Goal: Task Accomplishment & Management: Use online tool/utility

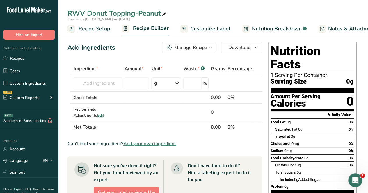
click at [34, 57] on link "Recipes" at bounding box center [29, 58] width 58 height 11
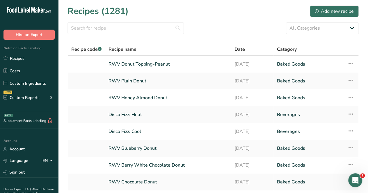
click at [160, 64] on link "RWV Donut Topping-Peanut" at bounding box center [167, 64] width 119 height 12
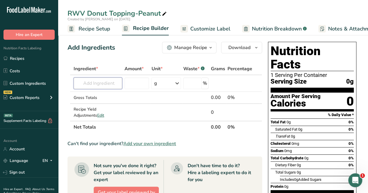
click at [107, 84] on input "text" at bounding box center [98, 84] width 49 height 12
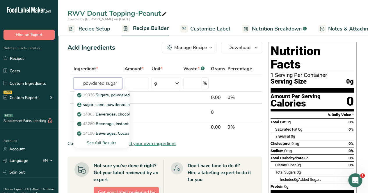
type input "powdered sugar"
click at [97, 142] on div "See full Results" at bounding box center [101, 143] width 47 height 6
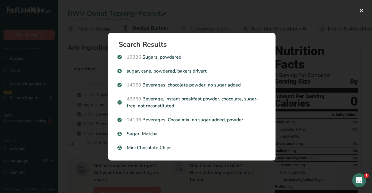
drag, startPoint x: 171, startPoint y: 56, endPoint x: 163, endPoint y: 53, distance: 9.0
click at [163, 53] on div "19336 Sugars, powdered" at bounding box center [192, 57] width 156 height 14
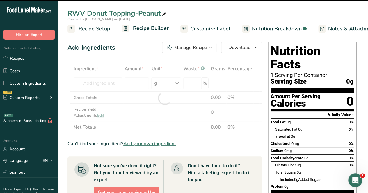
type input "0"
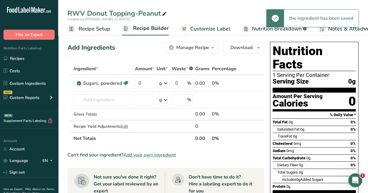
click at [218, 84] on link "i" at bounding box center [242, 83] width 7 height 7
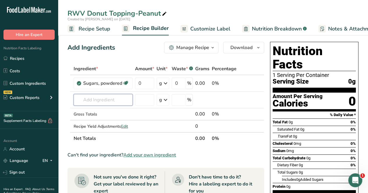
click at [79, 98] on input "text" at bounding box center [103, 100] width 59 height 12
type input "powdered peanut"
click at [113, 113] on p "Peanut Butter Powder" at bounding box center [101, 112] width 47 height 6
type input "Peanut Butter Powder"
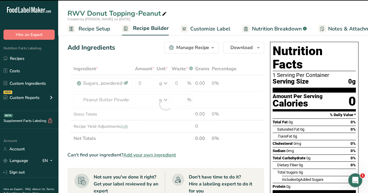
type input "0"
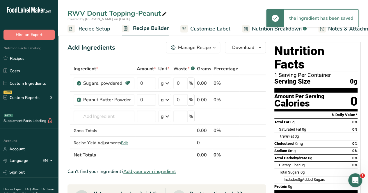
click at [218, 101] on link "i" at bounding box center [243, 100] width 7 height 7
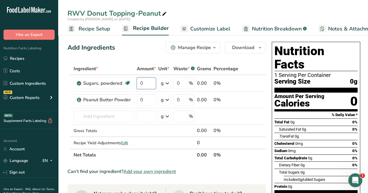
click at [148, 84] on input "0" at bounding box center [146, 84] width 19 height 12
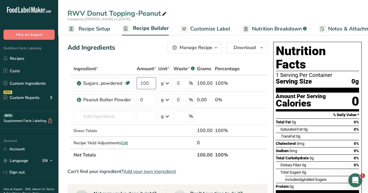
type input "100"
click at [147, 99] on div "Ingredient * Amount * Unit * Waste * .a-a{fill:#347362;}.b-a{fill:#fff;} Grams …" at bounding box center [167, 112] width 200 height 99
type input "3"
click at [147, 102] on input "3" at bounding box center [146, 100] width 19 height 12
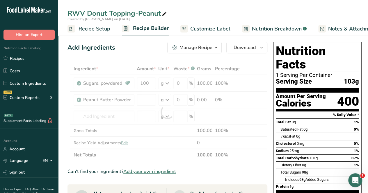
type input "0"
click at [170, 155] on div "Ingredient * Amount * Unit * Waste * .a-a{fill:#347362;}.b-a{fill:#fff;} Grams …" at bounding box center [167, 112] width 200 height 99
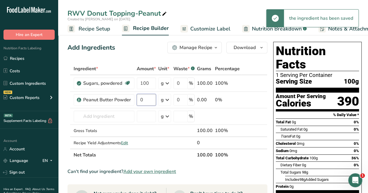
click at [145, 101] on input "0" at bounding box center [146, 100] width 19 height 12
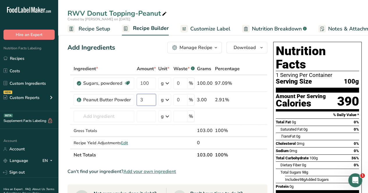
type input "3"
click at [157, 137] on div "Ingredient * Amount * Unit * Waste * .a-a{fill:#347362;}.b-a{fill:#fff;} Grams …" at bounding box center [167, 112] width 200 height 99
click at [104, 27] on span "Recipe Setup" at bounding box center [95, 29] width 32 height 8
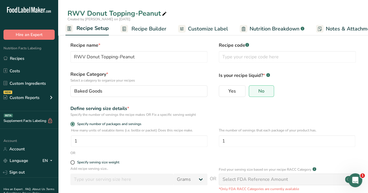
scroll to position [48, 0]
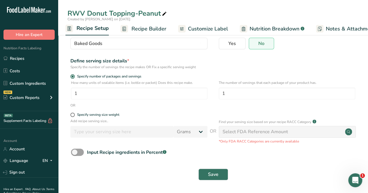
click at [74, 115] on span at bounding box center [72, 115] width 4 height 4
click at [74, 115] on input "Specify serving size weight" at bounding box center [72, 115] width 4 height 4
radio input "true"
radio input "false"
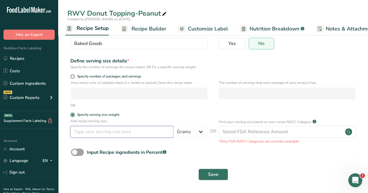
click at [85, 136] on input "number" at bounding box center [121, 132] width 103 height 12
type input "100"
click at [218, 169] on div "Save" at bounding box center [213, 175] width 284 height 12
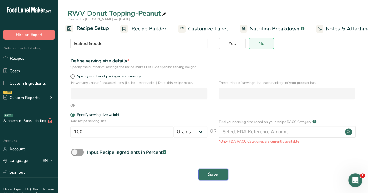
click at [218, 170] on button "Save" at bounding box center [213, 175] width 30 height 12
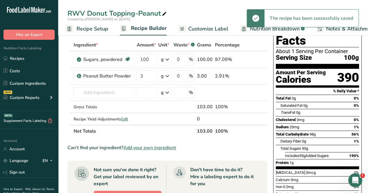
scroll to position [33, 0]
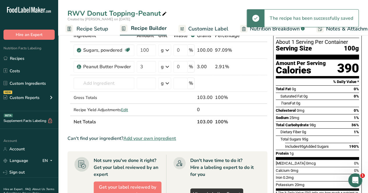
click at [97, 30] on span "Recipe Setup" at bounding box center [92, 29] width 32 height 8
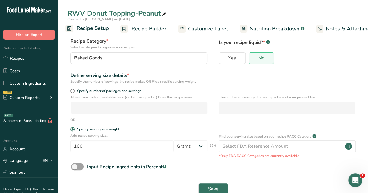
scroll to position [48, 0]
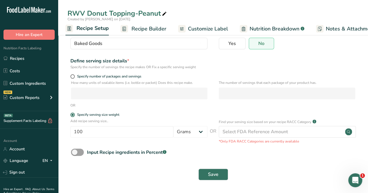
click at [72, 74] on form "Recipe name * RWV Donut Topping-Peanut Recipe code .a-a{fill:#347362;}.b-a{fill…" at bounding box center [212, 89] width 291 height 190
click at [73, 79] on div "Specify number of packages and servings" at bounding box center [138, 77] width 137 height 6
click at [73, 76] on span at bounding box center [72, 76] width 4 height 4
click at [73, 76] on input "Specify number of packages and servings" at bounding box center [72, 77] width 4 height 4
radio input "true"
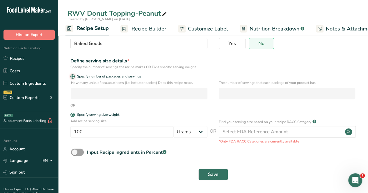
radio input "false"
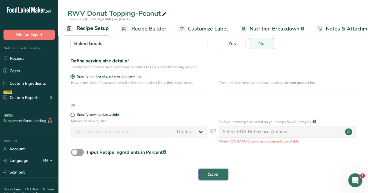
click at [207, 171] on button "Save" at bounding box center [213, 175] width 30 height 12
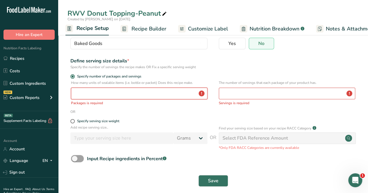
click at [130, 95] on input "number" at bounding box center [139, 94] width 136 height 12
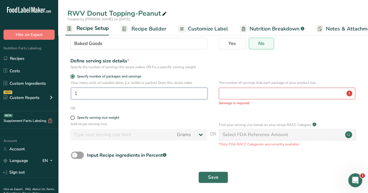
type input "1"
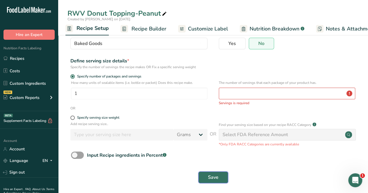
click at [214, 176] on span "Save" at bounding box center [213, 177] width 10 height 7
click at [218, 179] on button "Save" at bounding box center [213, 178] width 30 height 12
click at [218, 88] on input "number" at bounding box center [287, 94] width 136 height 12
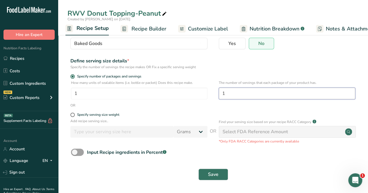
type input "1"
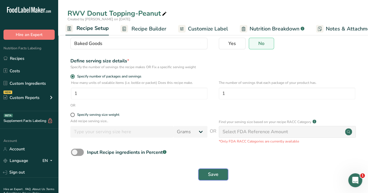
click at [213, 170] on button "Save" at bounding box center [213, 175] width 30 height 12
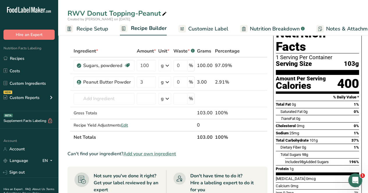
scroll to position [19, 0]
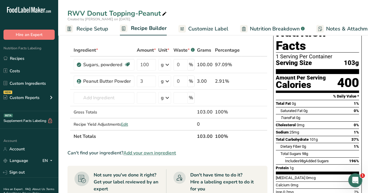
click at [26, 58] on link "Recipes" at bounding box center [29, 58] width 58 height 11
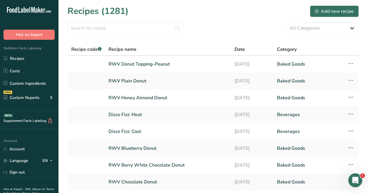
click at [164, 64] on link "RWV Donut Topping-Peanut" at bounding box center [167, 64] width 119 height 12
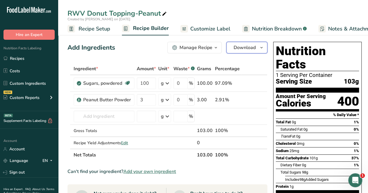
click at [218, 48] on span "Download" at bounding box center [245, 47] width 22 height 7
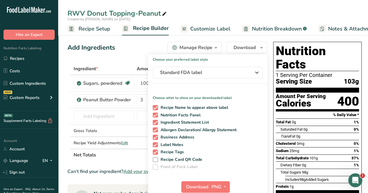
click at [207, 50] on div "Manage Recipe" at bounding box center [195, 47] width 33 height 7
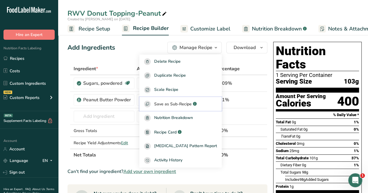
click at [181, 105] on span "Save as Sub-Recipe" at bounding box center [173, 104] width 38 height 6
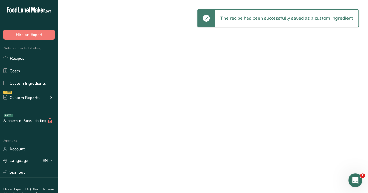
select select "30"
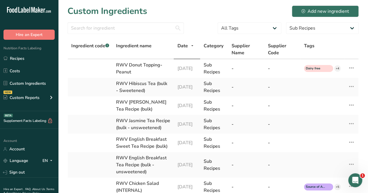
click at [124, 67] on div "RWV Donut Topping-Peanut" at bounding box center [143, 69] width 54 height 14
click at [148, 60] on td "RWV Donut Topping-Peanut" at bounding box center [143, 68] width 61 height 19
click at [156, 71] on div "RWV Donut Topping-Peanut" at bounding box center [143, 69] width 54 height 14
click at [133, 67] on div "RWV Donut Topping-Peanut" at bounding box center [143, 69] width 54 height 14
click at [130, 64] on div "RWV Donut Topping-Peanut" at bounding box center [143, 69] width 54 height 14
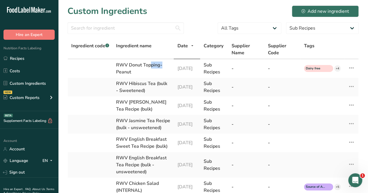
drag, startPoint x: 130, startPoint y: 64, endPoint x: 178, endPoint y: 56, distance: 48.9
click at [137, 63] on div "RWV Donut Topping-Peanut" at bounding box center [143, 69] width 54 height 14
click at [42, 56] on link "Recipes" at bounding box center [29, 58] width 58 height 11
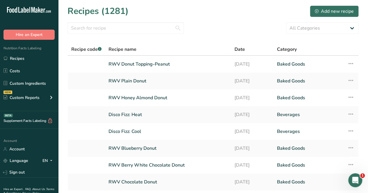
click at [136, 62] on link "RWV Donut Topping-Peanut" at bounding box center [167, 64] width 119 height 12
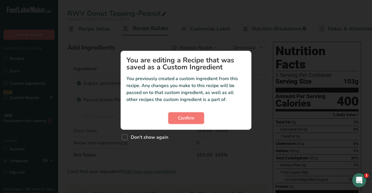
click at [186, 114] on button "Confirm" at bounding box center [186, 119] width 36 height 12
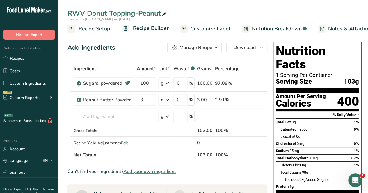
click at [163, 16] on icon at bounding box center [164, 14] width 5 height 8
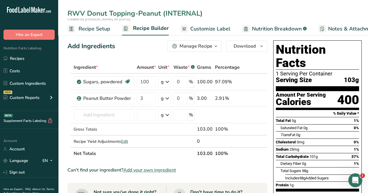
scroll to position [116, 0]
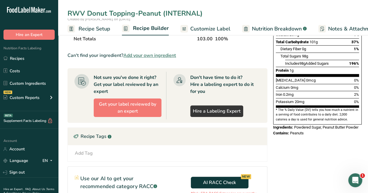
type input "RWV Donut Topping-Peanut (INTERNAL)"
click at [43, 62] on link "Recipes" at bounding box center [29, 58] width 58 height 11
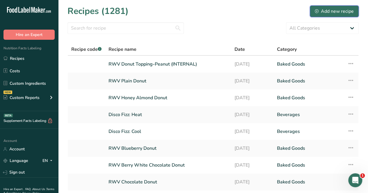
click at [218, 10] on div "Add new recipe" at bounding box center [334, 11] width 39 height 7
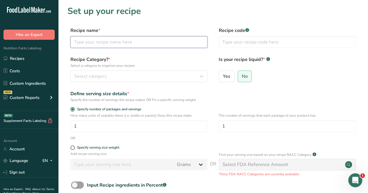
click at [144, 39] on input "text" at bounding box center [138, 42] width 137 height 12
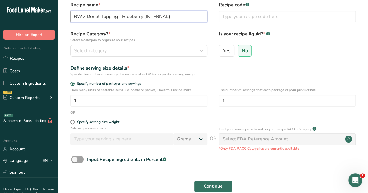
scroll to position [9, 0]
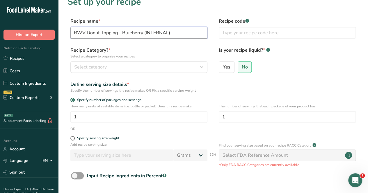
type input "RWV Donut Topping - Blueberry (INTERNAL)"
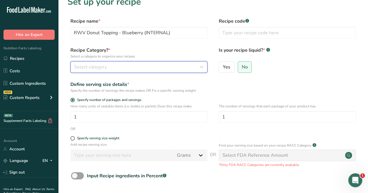
click at [95, 67] on span "Select category" at bounding box center [90, 67] width 33 height 7
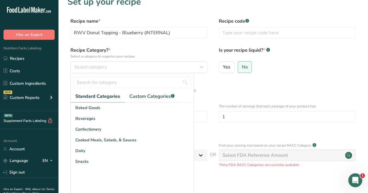
click at [94, 107] on span "Baked Goods" at bounding box center [87, 108] width 25 height 6
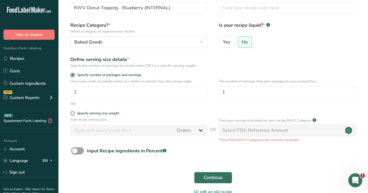
scroll to position [67, 0]
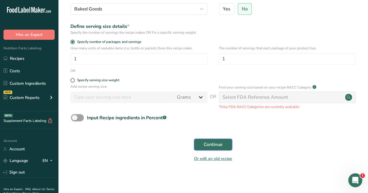
drag, startPoint x: 199, startPoint y: 143, endPoint x: 196, endPoint y: 139, distance: 4.8
click at [199, 143] on button "Continue" at bounding box center [213, 145] width 38 height 12
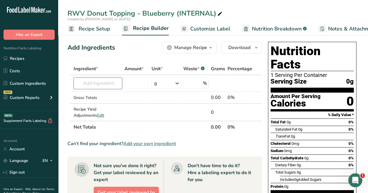
drag, startPoint x: 108, startPoint y: 83, endPoint x: 104, endPoint y: 87, distance: 5.1
click at [108, 83] on input "text" at bounding box center [98, 84] width 49 height 12
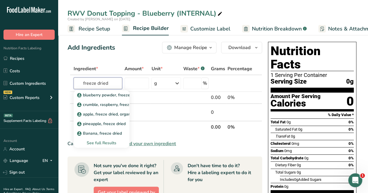
type input "freeze dried"
click at [104, 143] on div "See full Results" at bounding box center [101, 143] width 47 height 6
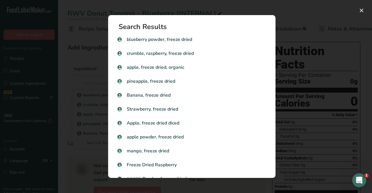
click at [171, 108] on p "Strawberry, freeze dried" at bounding box center [191, 109] width 149 height 7
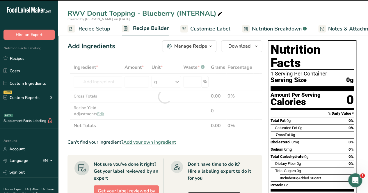
type input "0"
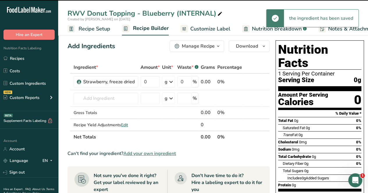
scroll to position [1, 0]
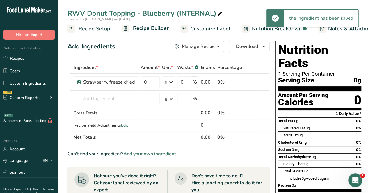
click at [218, 82] on span at bounding box center [257, 82] width 7 height 7
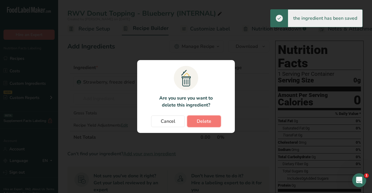
click at [199, 124] on span "Delete" at bounding box center [204, 121] width 15 height 7
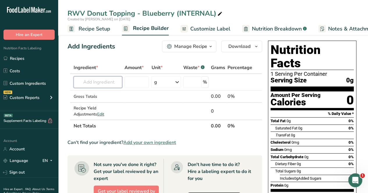
click at [99, 82] on input "text" at bounding box center [98, 82] width 49 height 12
type input "\"
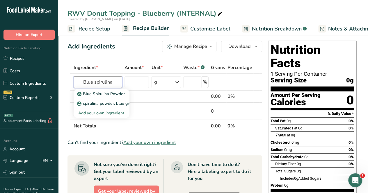
type input "Blue spirulina"
click at [98, 93] on p "Blue Spirulina Powder" at bounding box center [101, 94] width 47 height 6
type input "Blue Spirulina Powder"
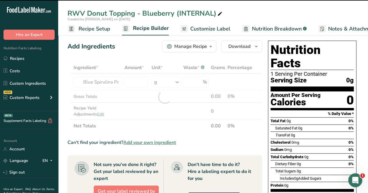
type input "0"
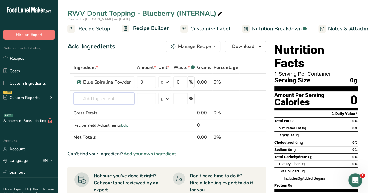
click at [118, 97] on input "text" at bounding box center [104, 99] width 61 height 12
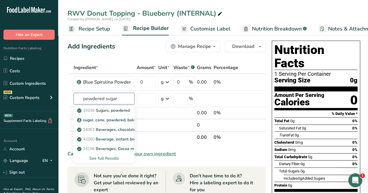
type input "powdered sugar"
click at [113, 111] on p "19336 Sugars, powdered" at bounding box center [103, 111] width 51 height 6
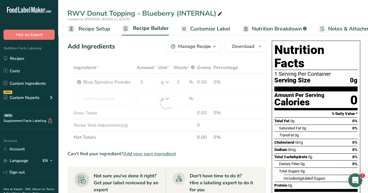
type input "Sugars, powdered"
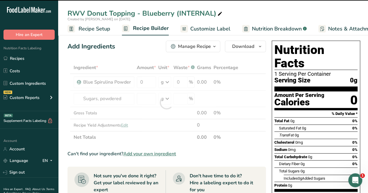
type input "0"
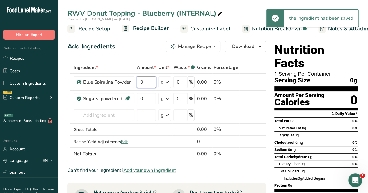
click at [146, 83] on input "0" at bounding box center [146, 82] width 19 height 12
type input "1"
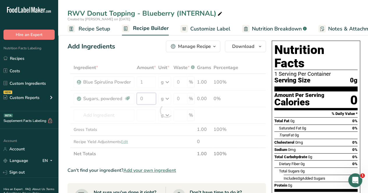
click at [146, 100] on div "Ingredient * Amount * Unit * Waste * .a-a{fill:#347362;}.b-a{fill:#fff;} Grams …" at bounding box center [166, 111] width 198 height 99
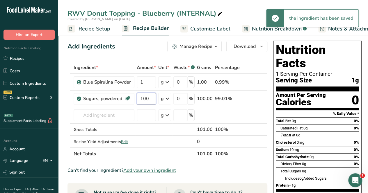
type input "100"
click at [172, 139] on div "Ingredient * Amount * Unit * Waste * .a-a{fill:#347362;}.b-a{fill:#fff;} Grams …" at bounding box center [167, 111] width 200 height 99
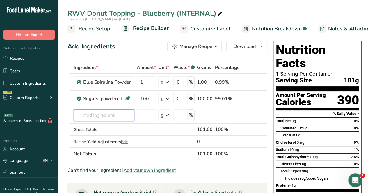
click at [95, 114] on input "text" at bounding box center [104, 116] width 61 height 12
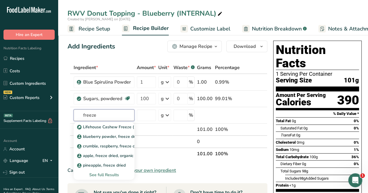
type input "freeze"
click at [124, 135] on p "blueberry powder, freeze dried" at bounding box center [109, 137] width 62 height 6
type input "blueberry powder, freeze dried"
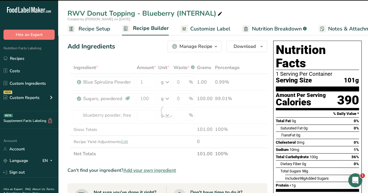
type input "0"
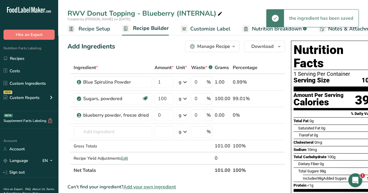
click at [218, 116] on icon at bounding box center [263, 116] width 4 height 6
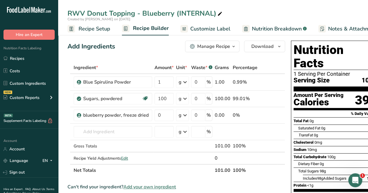
click at [218, 114] on icon at bounding box center [273, 116] width 4 height 6
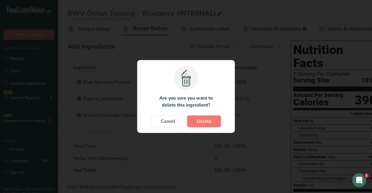
click at [204, 121] on span "Delete" at bounding box center [204, 121] width 15 height 7
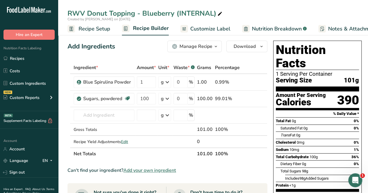
click at [209, 47] on div "Manage Recipe" at bounding box center [195, 46] width 33 height 7
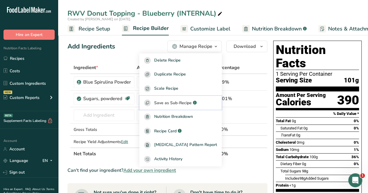
click at [192, 100] on span "Save as Sub-Recipe" at bounding box center [173, 103] width 38 height 6
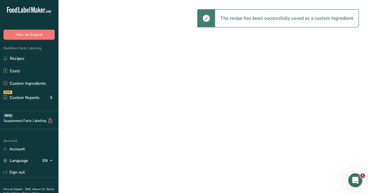
select select "30"
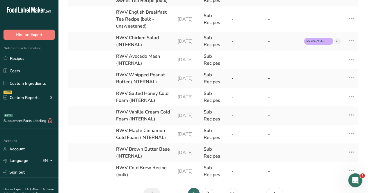
scroll to position [204, 0]
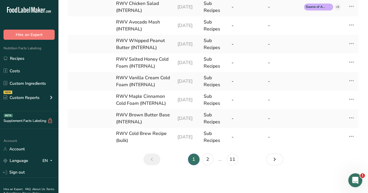
drag, startPoint x: 20, startPoint y: 56, endPoint x: 5, endPoint y: 54, distance: 15.8
click at [20, 56] on link "Recipes" at bounding box center [29, 58] width 58 height 11
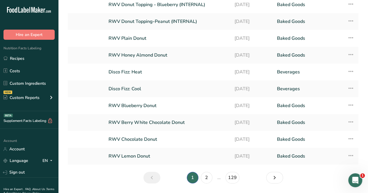
scroll to position [78, 0]
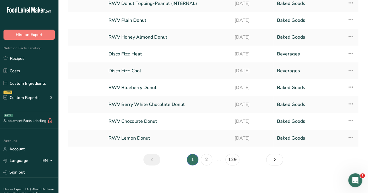
click at [155, 105] on link "RWV Berry White Chocolate Donut" at bounding box center [167, 105] width 119 height 12
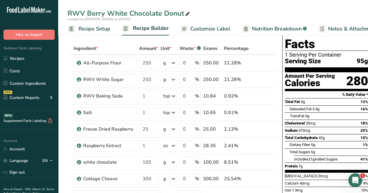
scroll to position [29, 0]
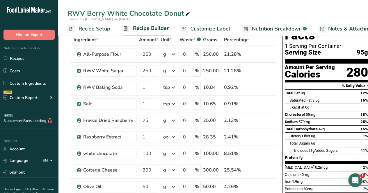
click at [42, 59] on link "Recipes" at bounding box center [29, 58] width 58 height 11
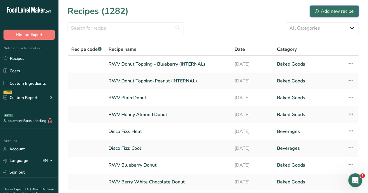
click at [218, 12] on div "Add new recipe" at bounding box center [334, 11] width 39 height 7
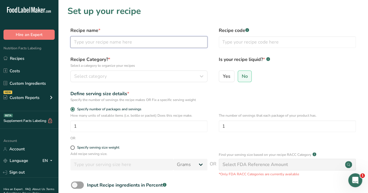
click at [117, 41] on input "text" at bounding box center [138, 42] width 137 height 12
click at [91, 40] on input "RWV DOnut Topping" at bounding box center [138, 42] width 137 height 12
click at [116, 44] on input "RWV Donut Topping" at bounding box center [138, 42] width 137 height 12
click at [121, 42] on input "RWV Donut Topping" at bounding box center [138, 42] width 137 height 12
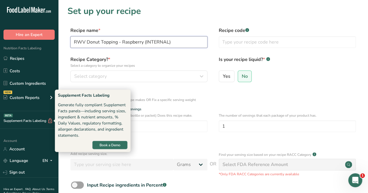
type input "RWV Donut Topping - Raspberry (INTERNAL)"
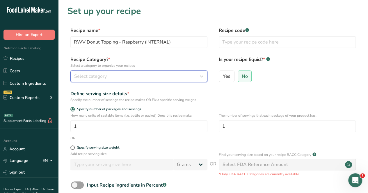
click at [131, 79] on div "Select category" at bounding box center [137, 76] width 126 height 7
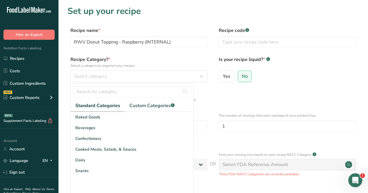
drag, startPoint x: 102, startPoint y: 126, endPoint x: 105, endPoint y: 117, distance: 9.9
click at [105, 117] on div "Baked Goods Beverages Confectionery Cooked Meals, Salads, & Sauces Dairy Snacks" at bounding box center [132, 155] width 123 height 87
click at [105, 117] on div "Baked Goods" at bounding box center [132, 117] width 123 height 11
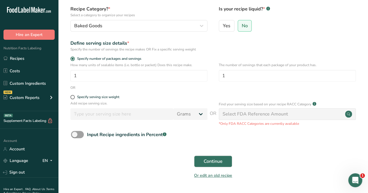
scroll to position [67, 0]
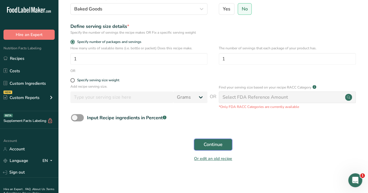
click at [202, 146] on button "Continue" at bounding box center [213, 145] width 38 height 12
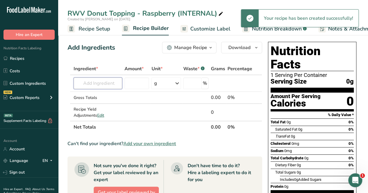
click at [108, 84] on input "text" at bounding box center [98, 84] width 49 height 12
type input "r"
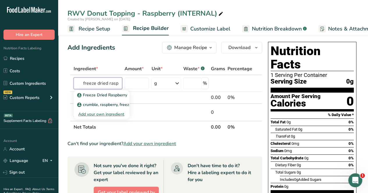
type input "freeze dried rasp"
click at [95, 96] on p "Freeze Dried Raspberry" at bounding box center [102, 95] width 49 height 6
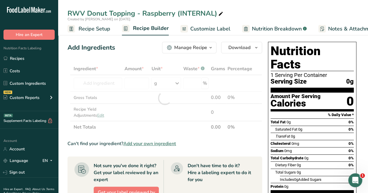
type input "Freeze Dried Raspberry"
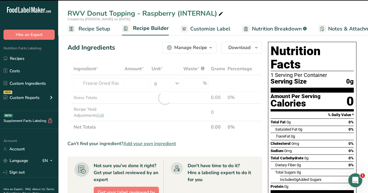
type input "0"
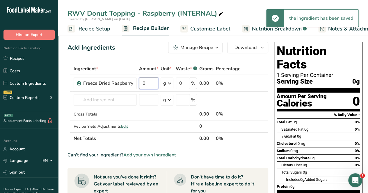
click at [150, 83] on input "0" at bounding box center [148, 84] width 19 height 12
type input "3"
click at [105, 97] on div "Ingredient * Amount * Unit * Waste * .a-a{fill:#347362;}.b-a{fill:#fff;} Grams …" at bounding box center [167, 104] width 201 height 82
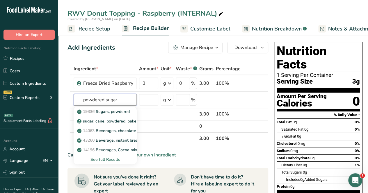
type input "powdered sugar"
click at [101, 111] on p "19336 Sugars, powdered" at bounding box center [103, 112] width 51 height 6
type input "Sugars, powdered"
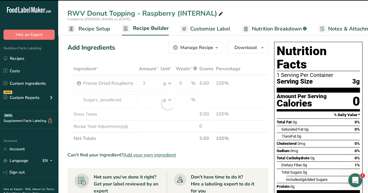
type input "0"
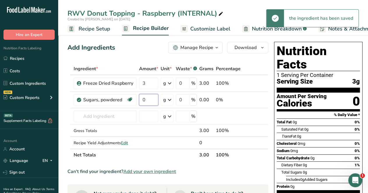
click at [151, 100] on input "0" at bounding box center [148, 100] width 19 height 12
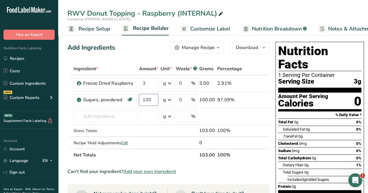
type input "100"
click at [170, 156] on div "Ingredient * Amount * Unit * Waste * .a-a{fill:#347362;}.b-a{fill:#fff;} Grams …" at bounding box center [168, 112] width 202 height 99
click at [204, 50] on div "Manage Recipe" at bounding box center [198, 47] width 33 height 7
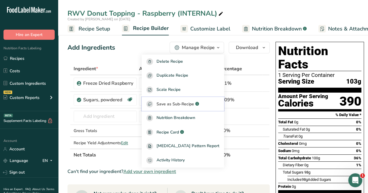
click at [192, 101] on span "Save as Sub-Recipe" at bounding box center [175, 104] width 38 height 6
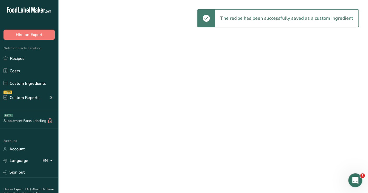
select select "30"
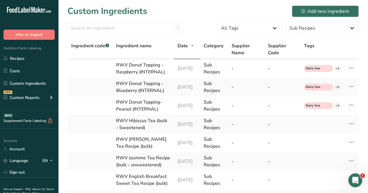
click at [20, 57] on link "Recipes" at bounding box center [29, 58] width 58 height 11
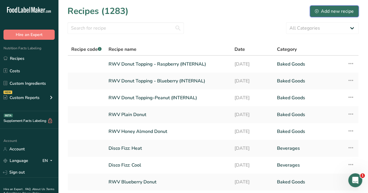
click at [218, 10] on div "Add new recipe" at bounding box center [334, 11] width 39 height 7
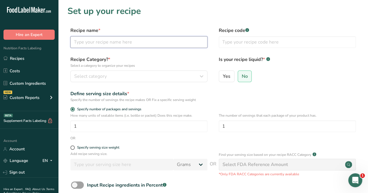
click at [101, 41] on input "text" at bounding box center [138, 42] width 137 height 12
click at [106, 45] on input "RW" at bounding box center [138, 42] width 137 height 12
type input "RWV Donut Topping - Chocolate (INTERNAL)"
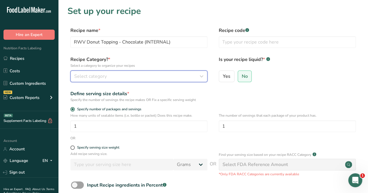
click at [126, 79] on div "Select category" at bounding box center [137, 76] width 126 height 7
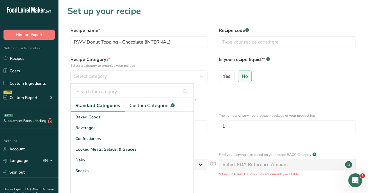
click at [88, 113] on div "Baked Goods" at bounding box center [132, 117] width 123 height 11
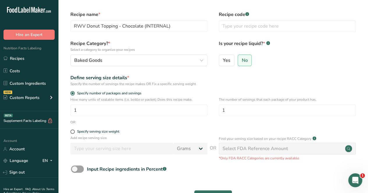
scroll to position [67, 0]
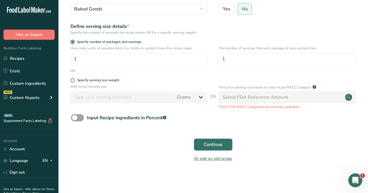
click at [218, 149] on button "Continue" at bounding box center [213, 145] width 38 height 12
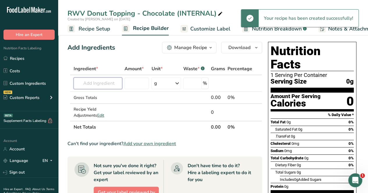
click at [110, 84] on input "text" at bounding box center [98, 84] width 49 height 12
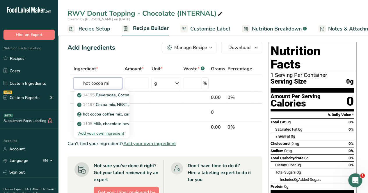
type input "hot cocoa mi"
click at [113, 133] on div "Add your own ingredient" at bounding box center [101, 134] width 47 height 6
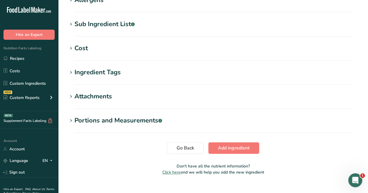
scroll to position [256, 0]
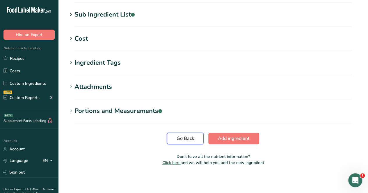
click at [185, 135] on span "Go Back" at bounding box center [185, 138] width 17 height 7
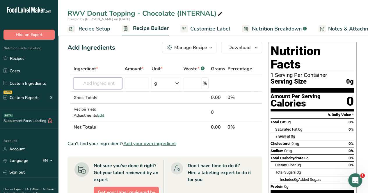
click at [104, 86] on input "text" at bounding box center [98, 84] width 49 height 12
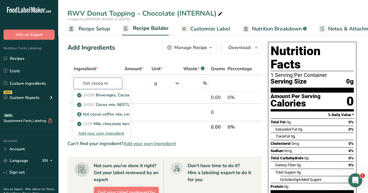
type input "hot cocoa m"
click at [102, 114] on p "hot cocoa coffee mix, caramel macchiato, Cafe Blends" at bounding box center [131, 114] width 106 height 6
type input "hot cocoa coffee mix, caramel macchiato, Cafe Blends"
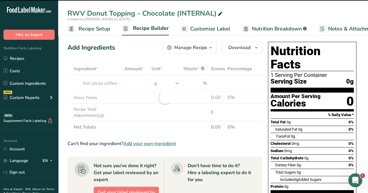
type input "0"
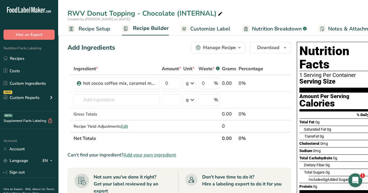
click at [218, 84] on icon at bounding box center [279, 84] width 4 height 6
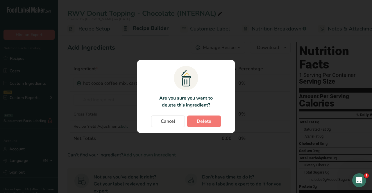
click at [200, 129] on section ".a{fill:#f5f3ed;}.b,.e{fill:#0f393a;}.c{fill:none;}.d{fill:#f2c549;}.e{stroke:r…" at bounding box center [186, 96] width 98 height 73
click at [202, 125] on button "Delete" at bounding box center [204, 122] width 34 height 12
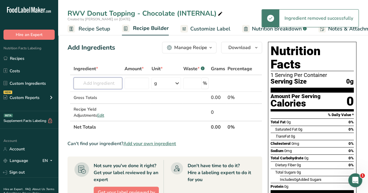
click at [105, 85] on input "text" at bounding box center [98, 84] width 49 height 12
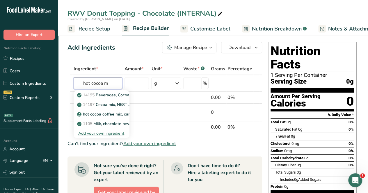
type input "hot cocoa m"
click at [114, 107] on p "14197 Cocoa mix, NESTLE, Rich Chocolate Hot Cocoa Mix" at bounding box center [134, 105] width 112 height 6
type input "Cocoa mix, NESTLE, Rich Chocolate Hot Cocoa Mix"
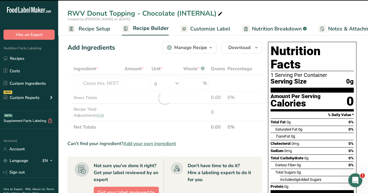
type input "0"
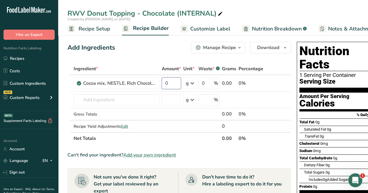
click at [177, 83] on input "0" at bounding box center [171, 84] width 19 height 12
type input "5"
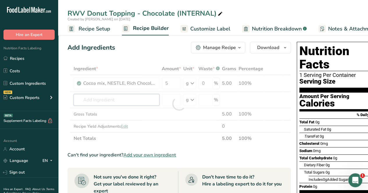
click at [133, 103] on div "Ingredient * Amount * Unit * Waste * .a-a{fill:#347362;}.b-a{fill:#fff;} Grams …" at bounding box center [178, 104] width 223 height 82
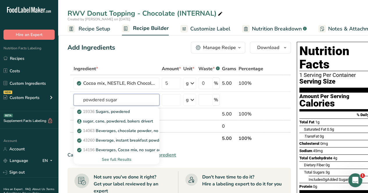
type input "powdered sugar"
click at [143, 115] on link "19336 Sugars, powdered" at bounding box center [117, 112] width 86 height 10
type input "Sugars, powdered"
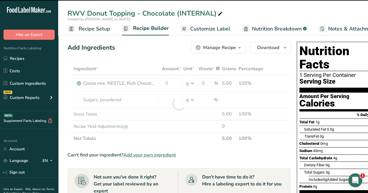
type input "0"
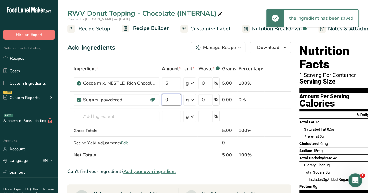
click at [169, 101] on input "0" at bounding box center [171, 100] width 19 height 12
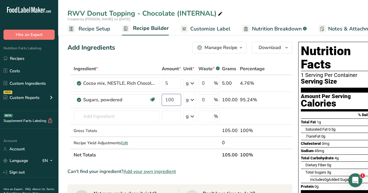
type input "100"
click at [181, 130] on div "Ingredient * Amount * Unit * Waste * .a-a{fill:#347362;}.b-a{fill:#fff;} Grams …" at bounding box center [179, 112] width 225 height 99
click at [218, 45] on div "Manage Recipe" at bounding box center [220, 47] width 33 height 7
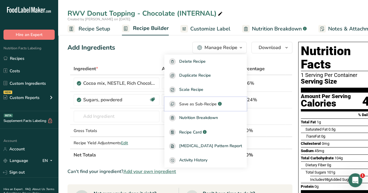
click at [214, 103] on span "Save as Sub-Recipe" at bounding box center [198, 104] width 38 height 6
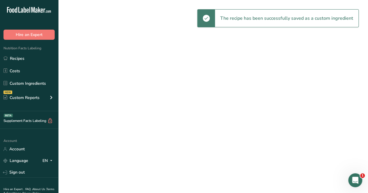
select select "30"
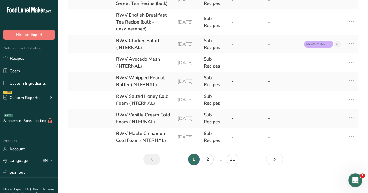
scroll to position [240, 0]
click at [207, 156] on link "2" at bounding box center [208, 160] width 12 height 12
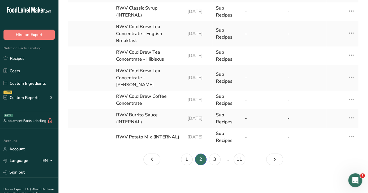
scroll to position [192, 0]
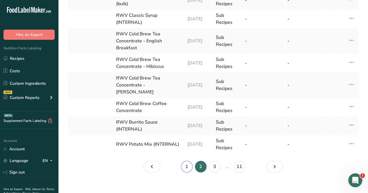
click at [185, 161] on link "1" at bounding box center [187, 167] width 12 height 12
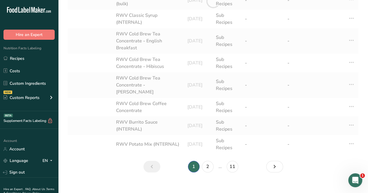
scroll to position [213, 0]
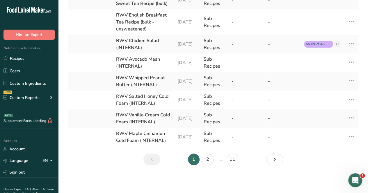
click at [31, 60] on link "Recipes" at bounding box center [29, 58] width 58 height 11
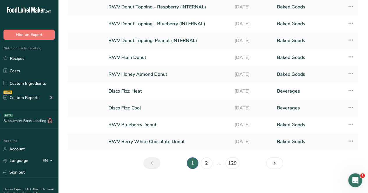
scroll to position [78, 0]
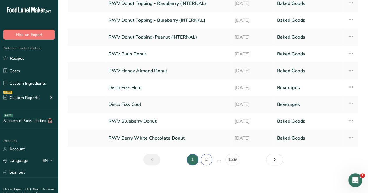
click at [205, 160] on link "2" at bounding box center [207, 160] width 12 height 12
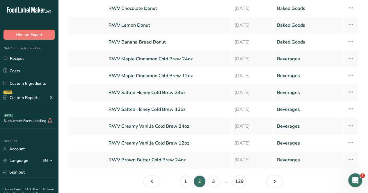
scroll to position [49, 0]
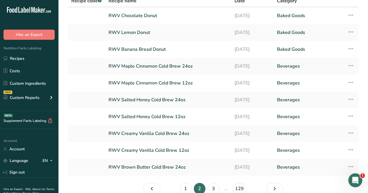
click at [158, 48] on link "RWV Banana Bread Donut" at bounding box center [167, 49] width 119 height 12
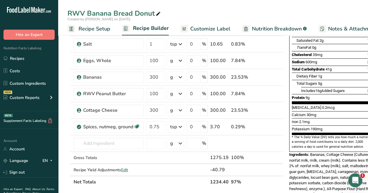
scroll to position [145, 0]
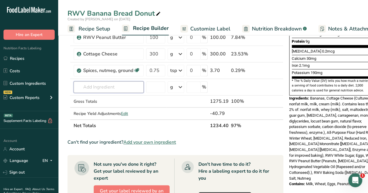
click at [125, 86] on input "text" at bounding box center [109, 87] width 70 height 12
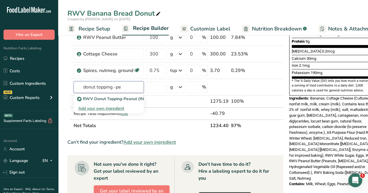
type input "donut topping -pe"
click at [138, 96] on p "RWV Donut Topping-Peanut (INTERNAL)" at bounding box center [119, 99] width 83 height 6
type input "RWV Donut Topping-Peanut (INTERNAL)"
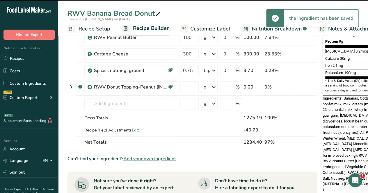
type input "0"
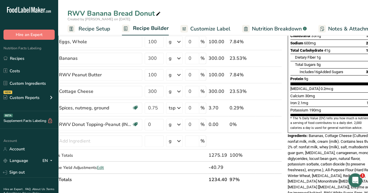
scroll to position [158, 0]
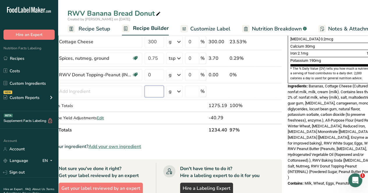
click at [155, 88] on input "number" at bounding box center [154, 92] width 19 height 12
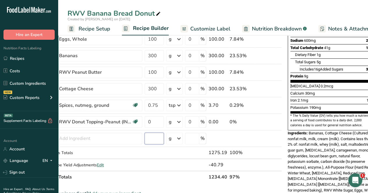
scroll to position [174, 0]
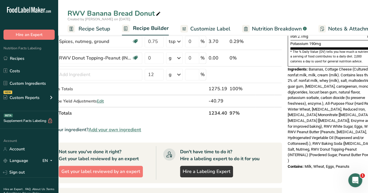
click at [193, 124] on section "Ingredient * Amount * Unit * Waste * .a-a{fill:#347362;}.b-a{fill:#fff;} Grams …" at bounding box center [157, 105] width 249 height 434
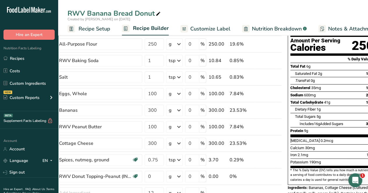
scroll to position [87, 0]
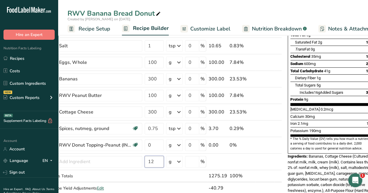
click at [155, 158] on input "12" at bounding box center [154, 162] width 19 height 12
type input "1"
click at [156, 147] on input "0" at bounding box center [154, 146] width 19 height 12
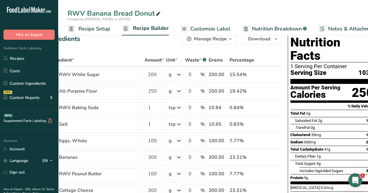
scroll to position [0, 0]
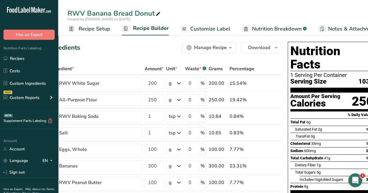
type input "12"
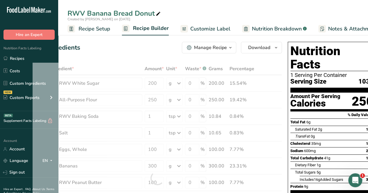
click at [218, 133] on div "Trans Fat 0g" at bounding box center [334, 136] width 79 height 7
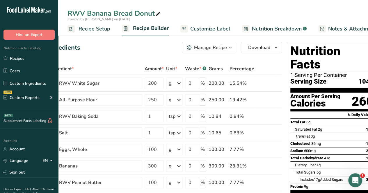
click at [16, 58] on link "Recipes" at bounding box center [29, 58] width 58 height 11
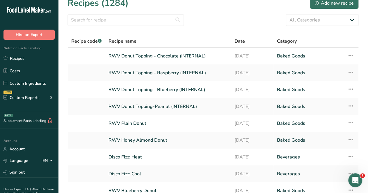
scroll to position [78, 0]
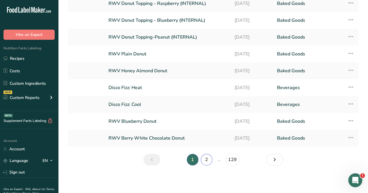
click at [210, 159] on link "2" at bounding box center [207, 160] width 12 height 12
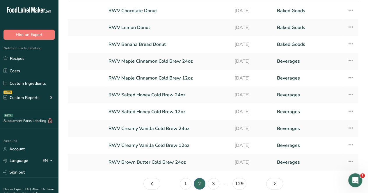
scroll to position [19, 0]
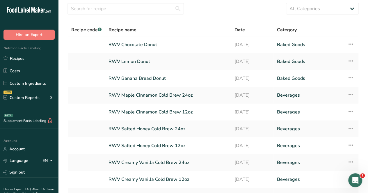
click at [154, 44] on link "RWV Chocolate Donut" at bounding box center [167, 45] width 119 height 12
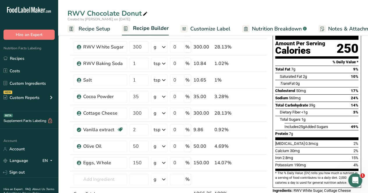
scroll to position [58, 0]
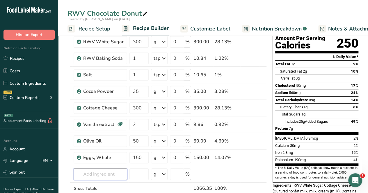
click at [79, 174] on input "text" at bounding box center [101, 175] width 54 height 12
type input "donut topping - c"
click at [117, 152] on p "RWV Donut Topping - Chocolate (INTERNAL)" at bounding box center [123, 154] width 90 height 6
type input "RWV Donut Topping - Chocolate (INTERNAL)"
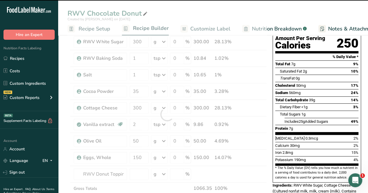
type input "0"
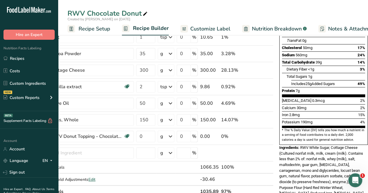
scroll to position [116, 0]
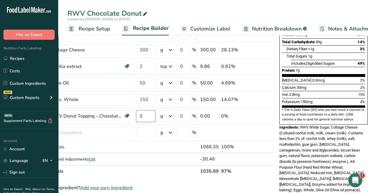
click at [148, 115] on input "0" at bounding box center [145, 117] width 19 height 12
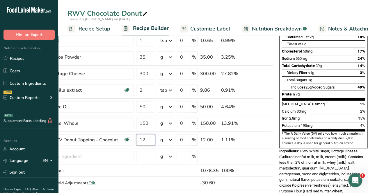
scroll to position [87, 0]
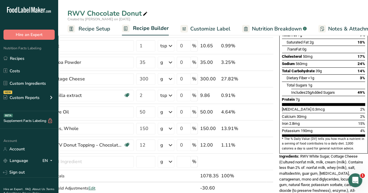
click at [218, 120] on div "Iron 2.8mg 15%" at bounding box center [323, 123] width 83 height 7
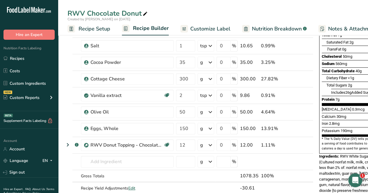
scroll to position [0, 3]
click at [218, 144] on span at bounding box center [292, 145] width 7 height 7
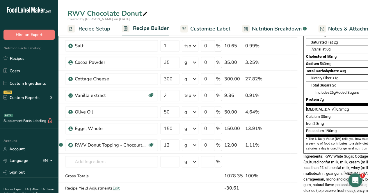
scroll to position [0, 19]
click at [172, 143] on input "12" at bounding box center [170, 146] width 19 height 12
type input "1"
drag, startPoint x: 357, startPoint y: 164, endPoint x: 354, endPoint y: 158, distance: 6.5
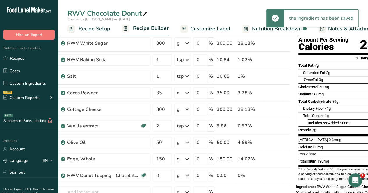
scroll to position [58, 0]
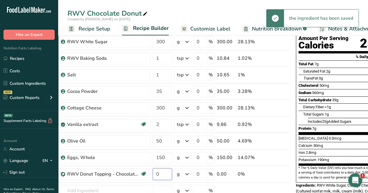
click at [167, 172] on input "0" at bounding box center [162, 175] width 19 height 12
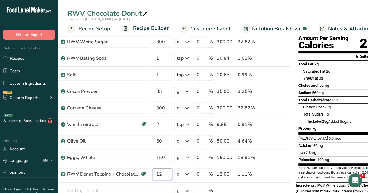
type input "12"
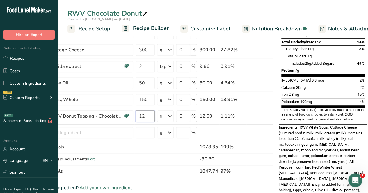
scroll to position [87, 0]
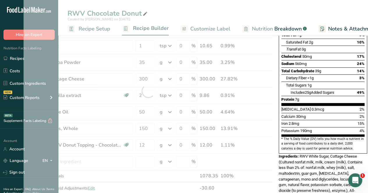
click at [218, 143] on div "Ingredient * Amount * Unit * Waste * .a-a{fill:#347362;}.b-a{fill:#fff;} Grams …" at bounding box center [148, 91] width 249 height 231
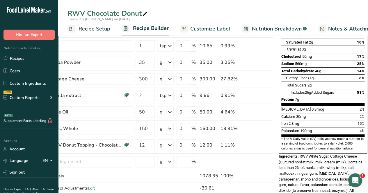
click at [218, 142] on icon at bounding box center [251, 145] width 4 height 6
click at [37, 61] on link "Recipes" at bounding box center [29, 58] width 58 height 11
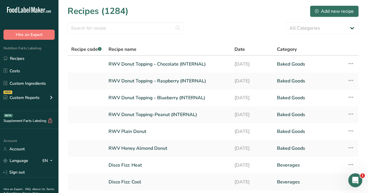
scroll to position [78, 0]
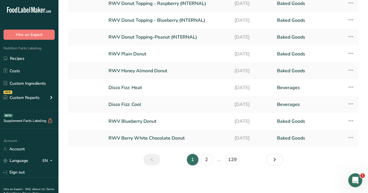
click at [156, 137] on link "RWV Berry White Chocolate Donut" at bounding box center [167, 138] width 119 height 12
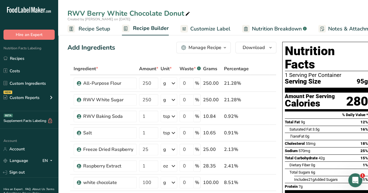
scroll to position [87, 0]
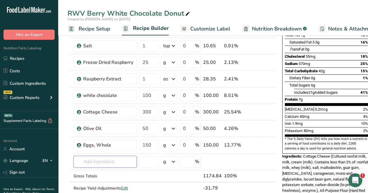
click at [83, 158] on input "text" at bounding box center [105, 162] width 63 height 12
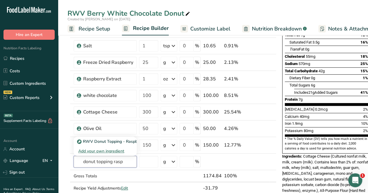
type input "donut topping rasp"
click at [110, 137] on link "RWV Donut Topping - Raspberry (INTERNAL)" at bounding box center [105, 142] width 63 height 10
type input "RWV Donut Topping - Raspberry (INTERNAL)"
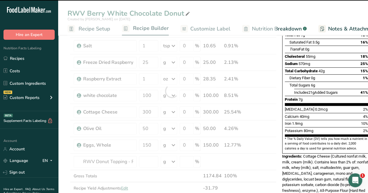
type input "0"
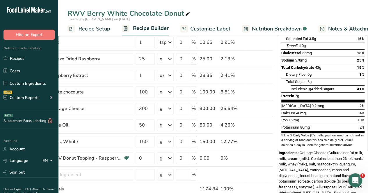
scroll to position [125, 0]
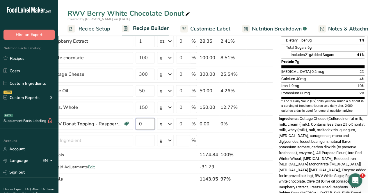
click at [143, 123] on input "0" at bounding box center [145, 124] width 19 height 12
type input "12"
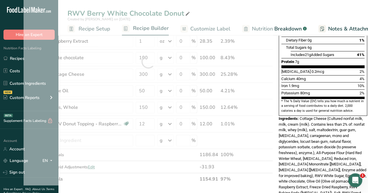
click at [218, 116] on div "Ingredients: Cottage Cheese (Cultured nonfat milk, milk, cream (milk). Contains…" at bounding box center [323, 162] width 88 height 92
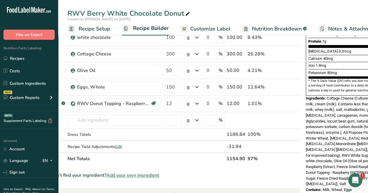
scroll to position [0, 15]
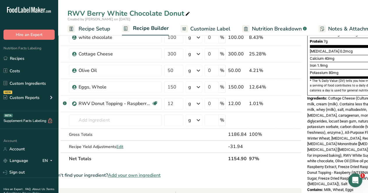
click at [45, 54] on link "Recipes" at bounding box center [29, 58] width 58 height 11
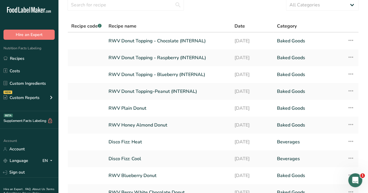
scroll to position [58, 0]
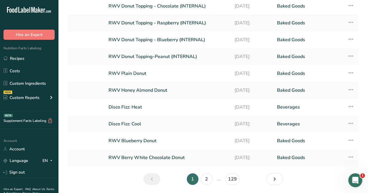
click at [152, 138] on link "RWV Blueberry Donut" at bounding box center [167, 141] width 119 height 12
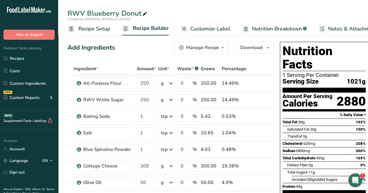
scroll to position [87, 0]
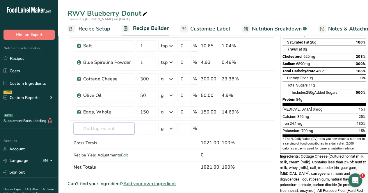
click at [120, 131] on input "text" at bounding box center [104, 129] width 61 height 12
type input "donut topping - blue"
click at [112, 138] on p "RWV Donut Topping - Blueberry (INTERNAL)" at bounding box center [123, 141] width 90 height 6
type input "RWV Donut Topping - Blueberry (INTERNAL)"
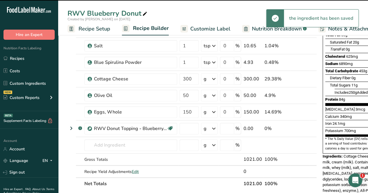
type input "0"
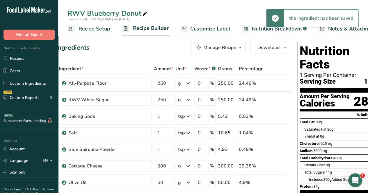
scroll to position [0, 44]
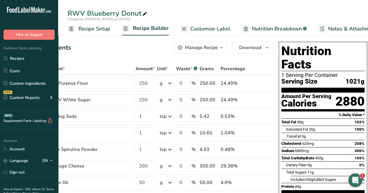
click at [103, 31] on span "Recipe Setup" at bounding box center [95, 29] width 32 height 8
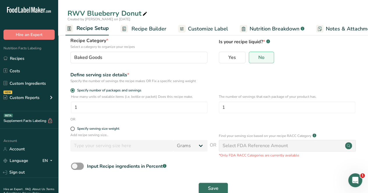
scroll to position [48, 0]
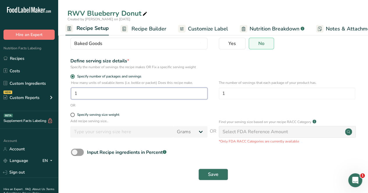
drag, startPoint x: 95, startPoint y: 89, endPoint x: 93, endPoint y: 94, distance: 5.1
click at [95, 89] on input "1" at bounding box center [139, 94] width 136 height 12
type input "12"
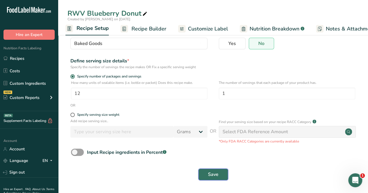
click at [207, 176] on button "Save" at bounding box center [213, 175] width 30 height 12
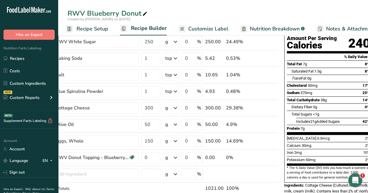
scroll to position [87, 0]
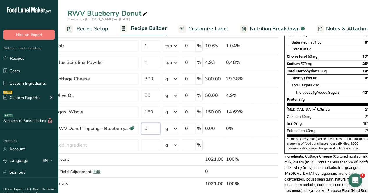
click at [150, 127] on input "0" at bounding box center [150, 129] width 19 height 12
type input "12"
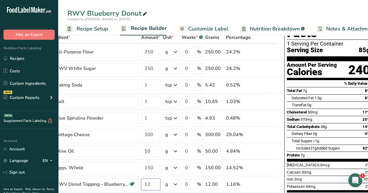
scroll to position [29, 0]
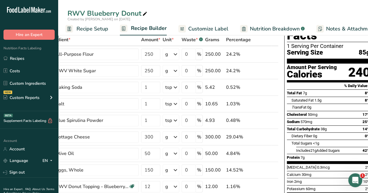
click at [218, 133] on div "Dietary Fiber 0g 0%" at bounding box center [330, 136] width 79 height 7
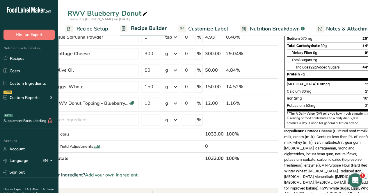
scroll to position [145, 0]
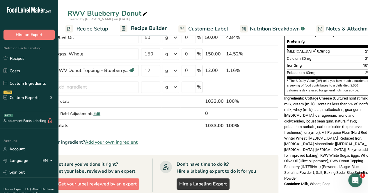
click at [99, 111] on span "Edit" at bounding box center [96, 114] width 7 height 6
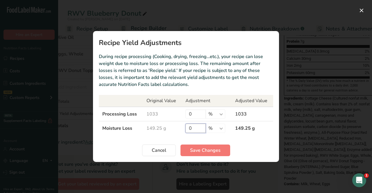
click at [192, 127] on input "0" at bounding box center [196, 128] width 20 height 9
type input "15"
click at [195, 116] on input "0" at bounding box center [196, 114] width 20 height 9
type input "3"
click at [199, 150] on span "Save Changes" at bounding box center [205, 150] width 31 height 7
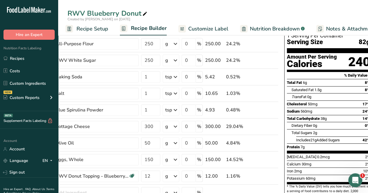
scroll to position [87, 0]
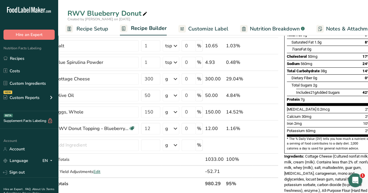
drag, startPoint x: 35, startPoint y: 61, endPoint x: 47, endPoint y: 45, distance: 20.3
click at [35, 61] on link "Recipes" at bounding box center [29, 58] width 58 height 11
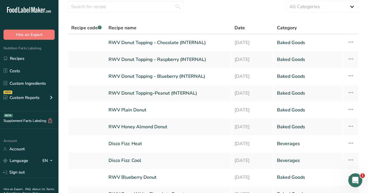
scroll to position [29, 0]
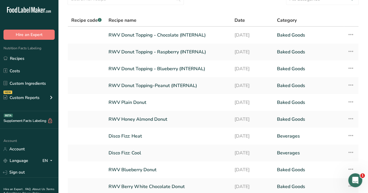
click at [142, 120] on link "RWV Honey Almond Donut" at bounding box center [167, 119] width 119 height 12
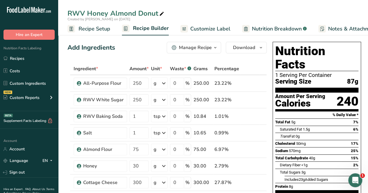
click at [97, 29] on span "Recipe Setup" at bounding box center [95, 29] width 32 height 8
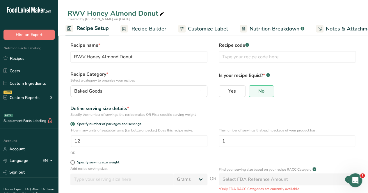
click at [140, 26] on span "Recipe Builder" at bounding box center [148, 29] width 35 height 8
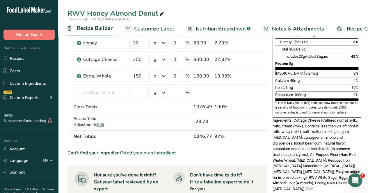
scroll to position [135, 0]
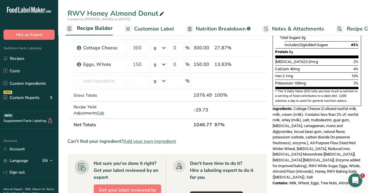
click at [81, 110] on div "Recipe Yield Adjustments Edit" at bounding box center [101, 110] width 54 height 12
click at [97, 111] on span "Edit" at bounding box center [100, 114] width 7 height 6
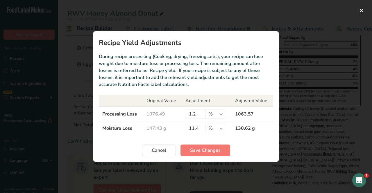
click at [218, 42] on div "Recipe yield modal" at bounding box center [186, 96] width 372 height 193
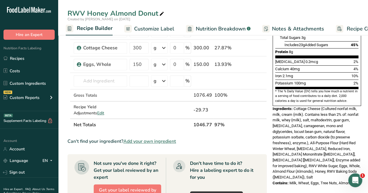
click at [26, 64] on link "Recipes" at bounding box center [29, 58] width 58 height 11
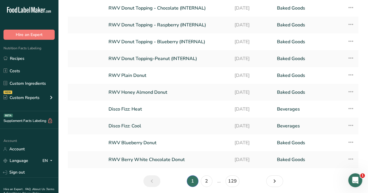
scroll to position [29, 0]
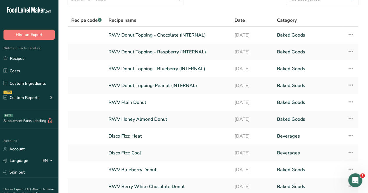
click at [126, 104] on link "RWV Plain Donut" at bounding box center [167, 103] width 119 height 12
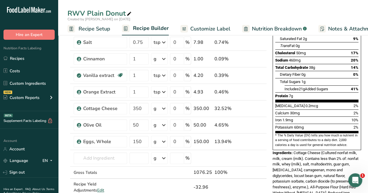
scroll to position [87, 0]
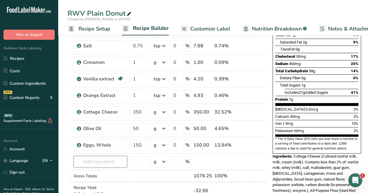
click at [107, 161] on input "text" at bounding box center [101, 162] width 54 height 12
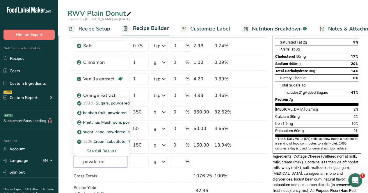
type input "powdered"
click at [106, 104] on p "19336 Sugars, powdered" at bounding box center [103, 103] width 51 height 6
type input "Sugars, powdered"
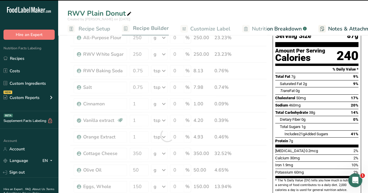
type input "0"
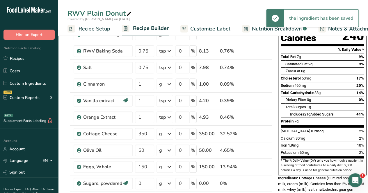
scroll to position [68, 0]
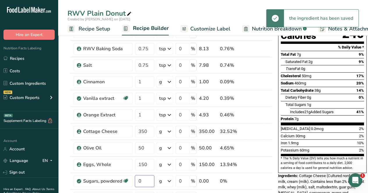
click at [151, 180] on input "0" at bounding box center [144, 182] width 19 height 12
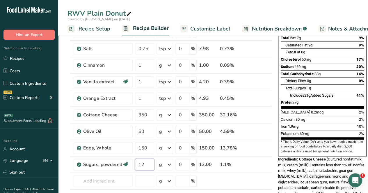
scroll to position [84, 0]
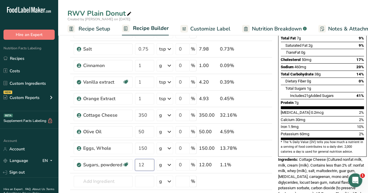
type input "12"
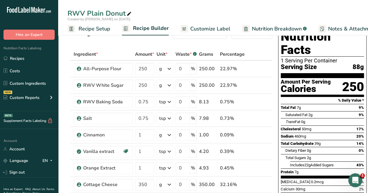
scroll to position [0, 0]
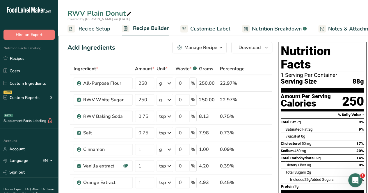
click at [29, 58] on link "Recipes" at bounding box center [29, 58] width 58 height 11
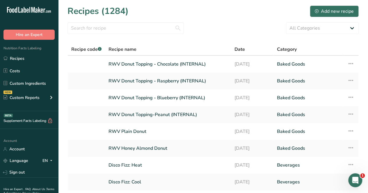
click at [162, 97] on link "RWV Donut Topping - Blueberry (INTERNAL)" at bounding box center [167, 98] width 119 height 12
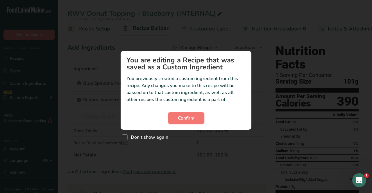
click at [184, 120] on span "Confirm" at bounding box center [186, 118] width 17 height 7
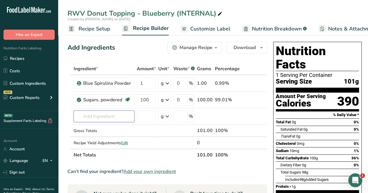
click at [105, 115] on input "text" at bounding box center [104, 117] width 61 height 12
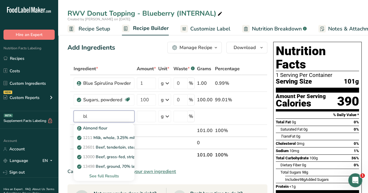
type input "b"
type input "freeze dried"
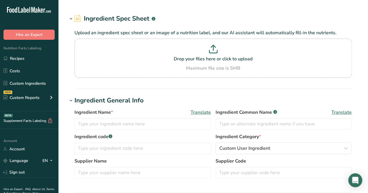
type input "Sugars, powdered"
type input "Powdered Sugar"
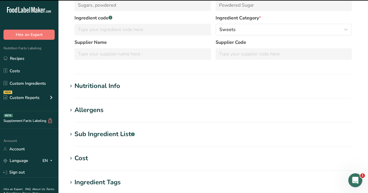
click at [110, 88] on div "Nutritional Info" at bounding box center [97, 86] width 46 height 10
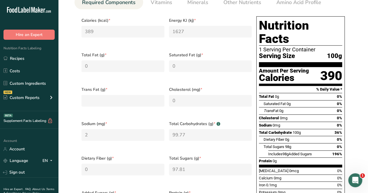
scroll to position [194, 0]
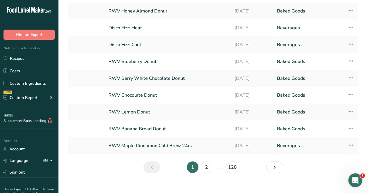
scroll to position [70, 0]
click at [143, 58] on link "RWV Blueberry Donut" at bounding box center [167, 62] width 119 height 12
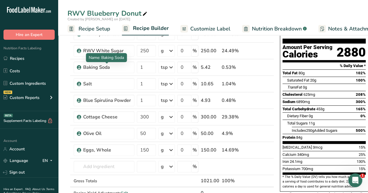
scroll to position [49, 0]
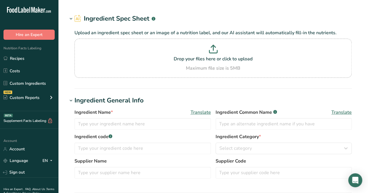
type input "Peanut Butter Powder"
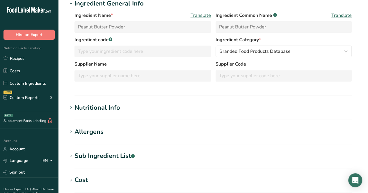
type input "132"
type KJ "552.3"
type Fat "4"
type Fat "1"
type Fat "0"
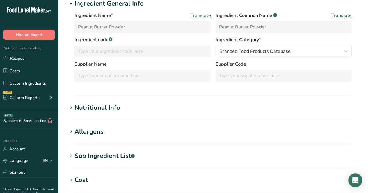
type input "0"
type input "225"
type Carbohydrates "11"
type Fiber "3"
type Sugars "4"
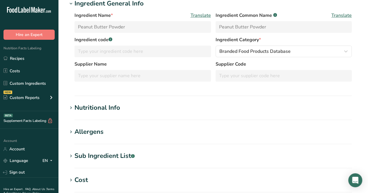
type Sugars "0"
type input "13"
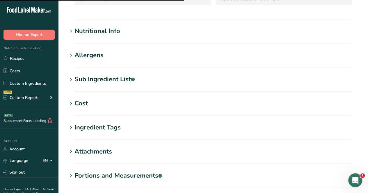
click at [103, 34] on div "Nutritional Info" at bounding box center [97, 31] width 46 height 10
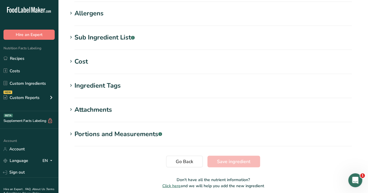
scroll to position [441, 0]
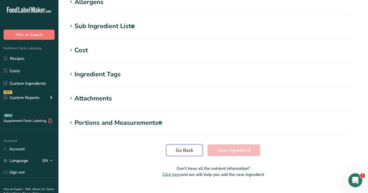
click at [188, 147] on span "Go Back" at bounding box center [184, 150] width 17 height 7
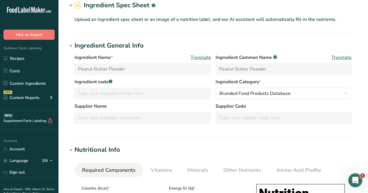
scroll to position [0, 0]
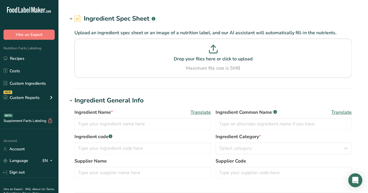
type input "blueberry powder, freeze dried"
type input "80000000"
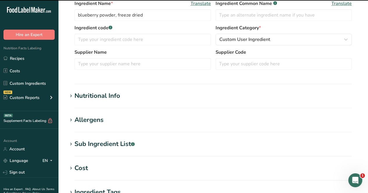
click at [98, 95] on div "Nutritional Info" at bounding box center [97, 96] width 46 height 10
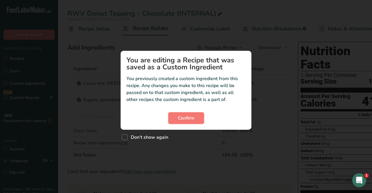
click at [181, 116] on span "Confirm" at bounding box center [186, 118] width 17 height 7
drag, startPoint x: 190, startPoint y: 120, endPoint x: 178, endPoint y: 118, distance: 12.1
click at [190, 120] on span "Confirm" at bounding box center [186, 118] width 17 height 7
